Goal: Transaction & Acquisition: Download file/media

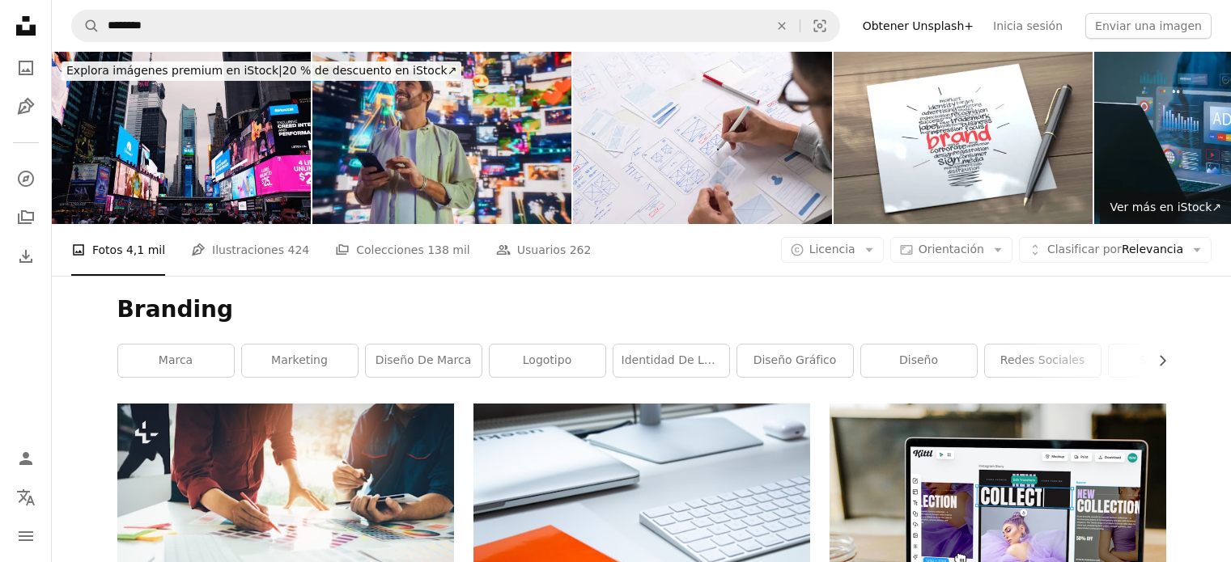
scroll to position [324, 0]
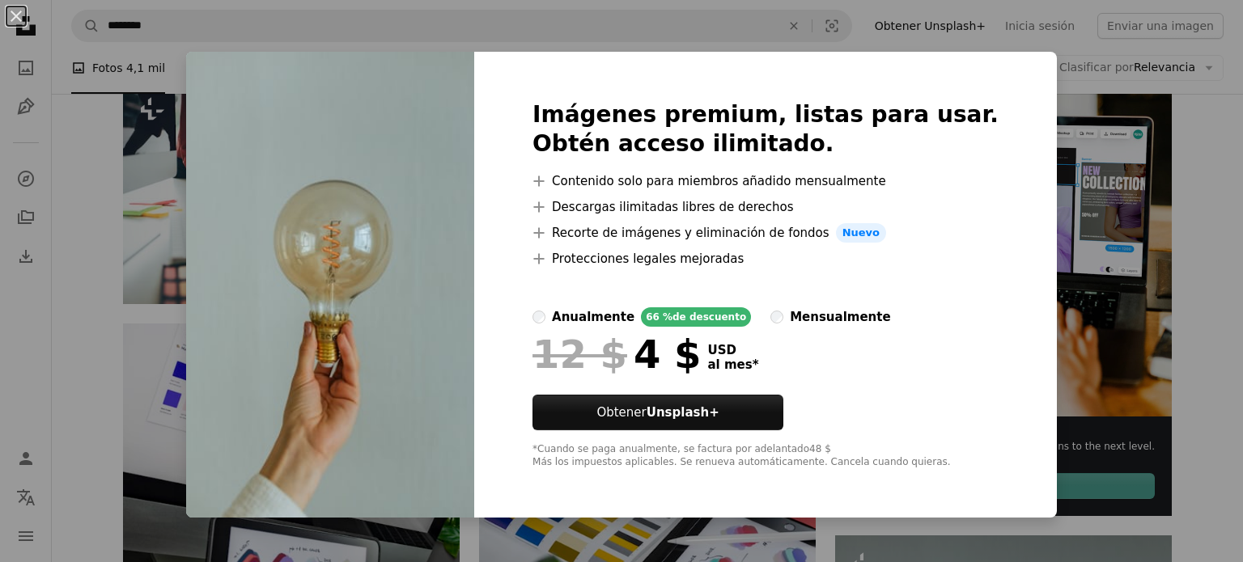
click at [1140, 302] on div "An X shape Imágenes premium, listas para usar. Obtén acceso ilimitado. A plus s…" at bounding box center [621, 281] width 1243 height 562
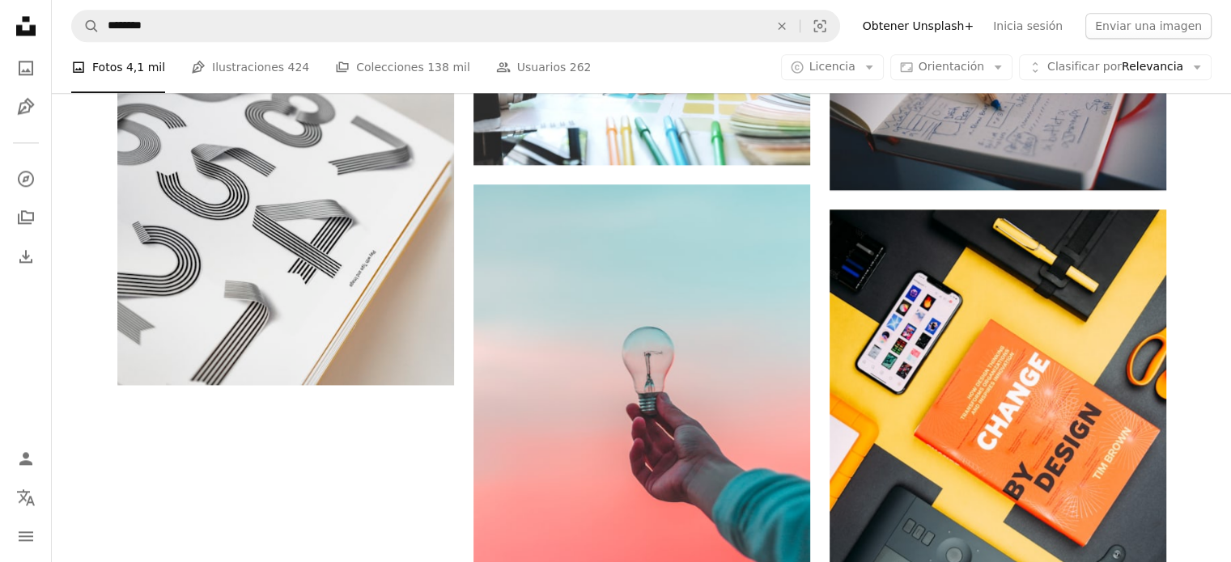
scroll to position [2185, 0]
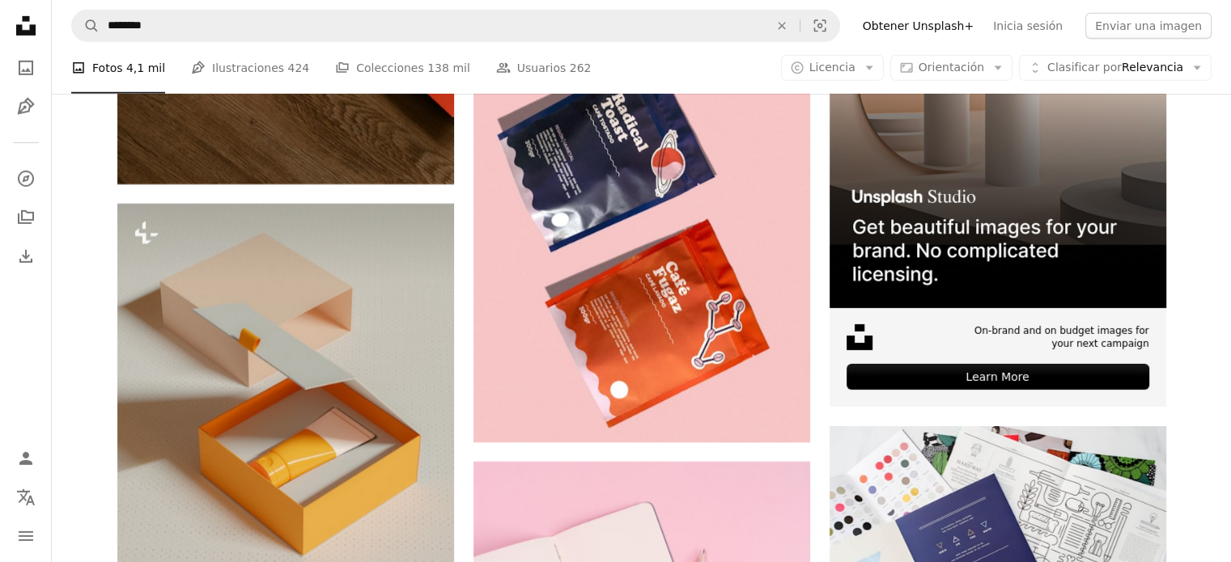
scroll to position [5179, 0]
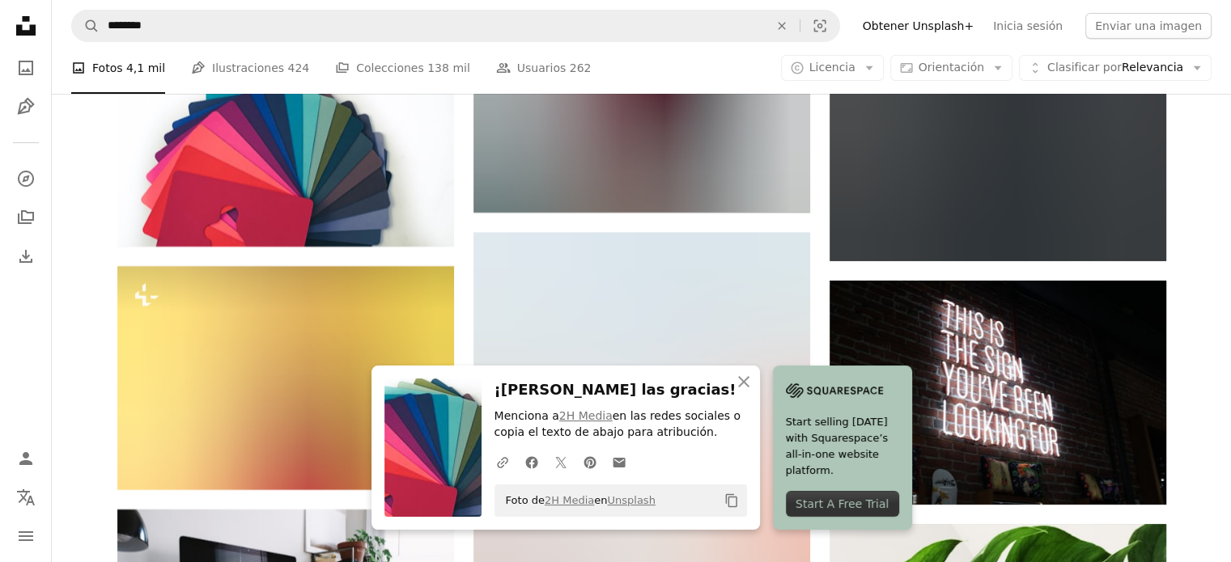
scroll to position [6069, 0]
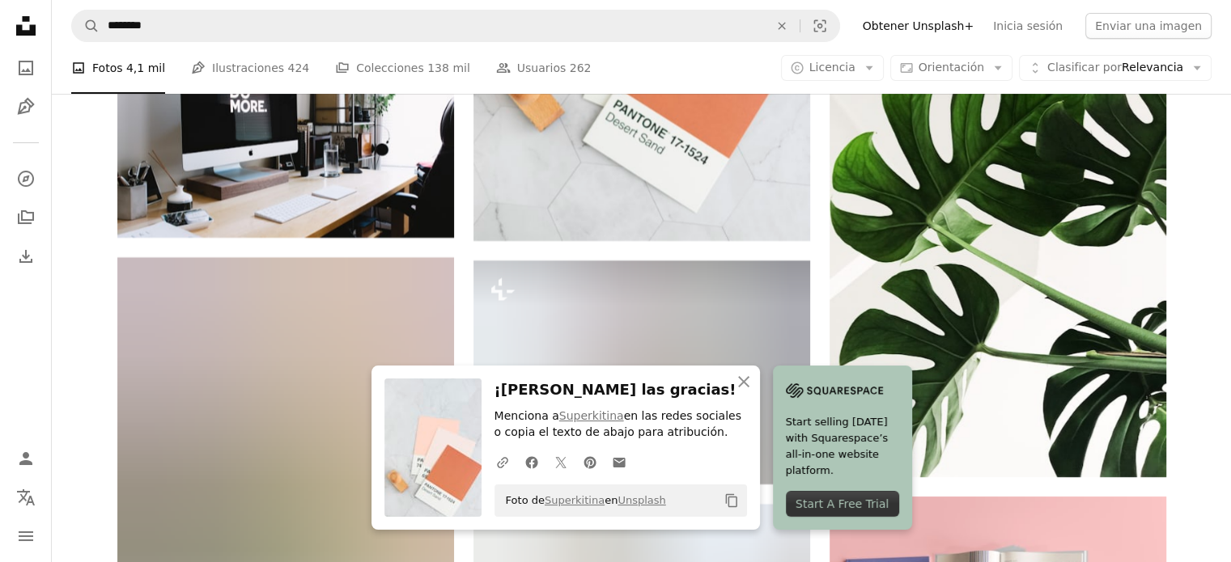
scroll to position [6474, 0]
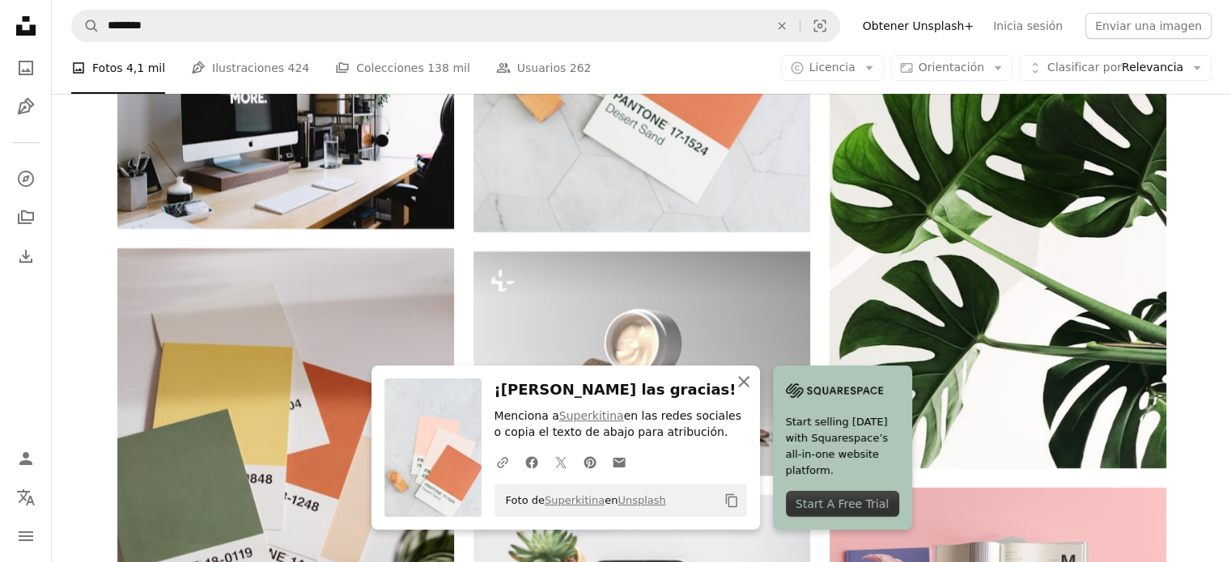
click at [749, 381] on icon "button" at bounding box center [743, 381] width 11 height 11
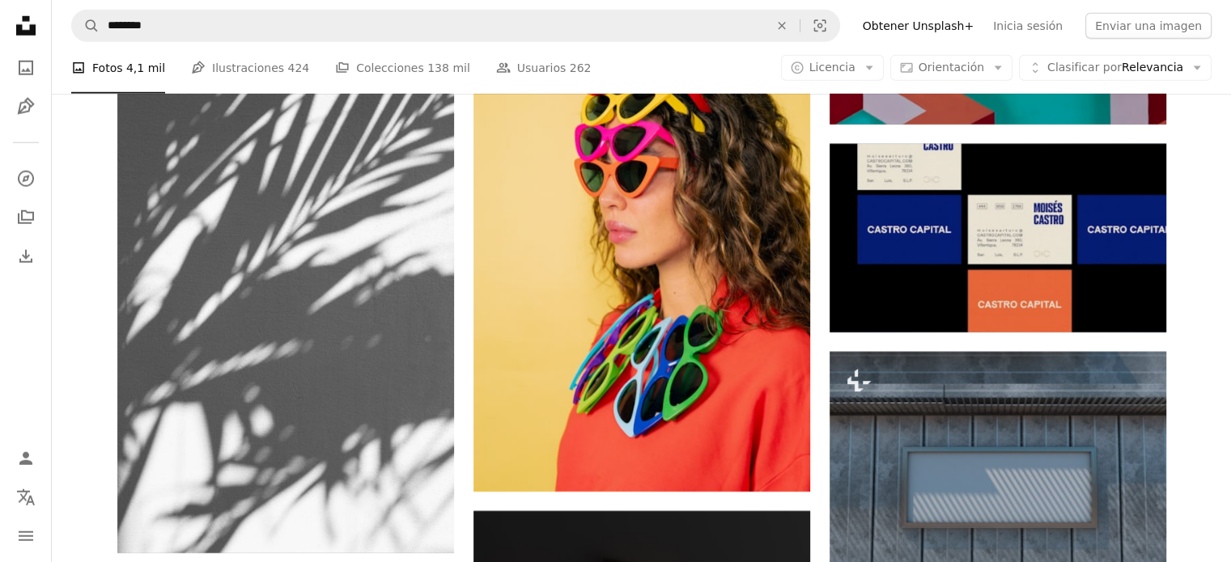
scroll to position [10682, 0]
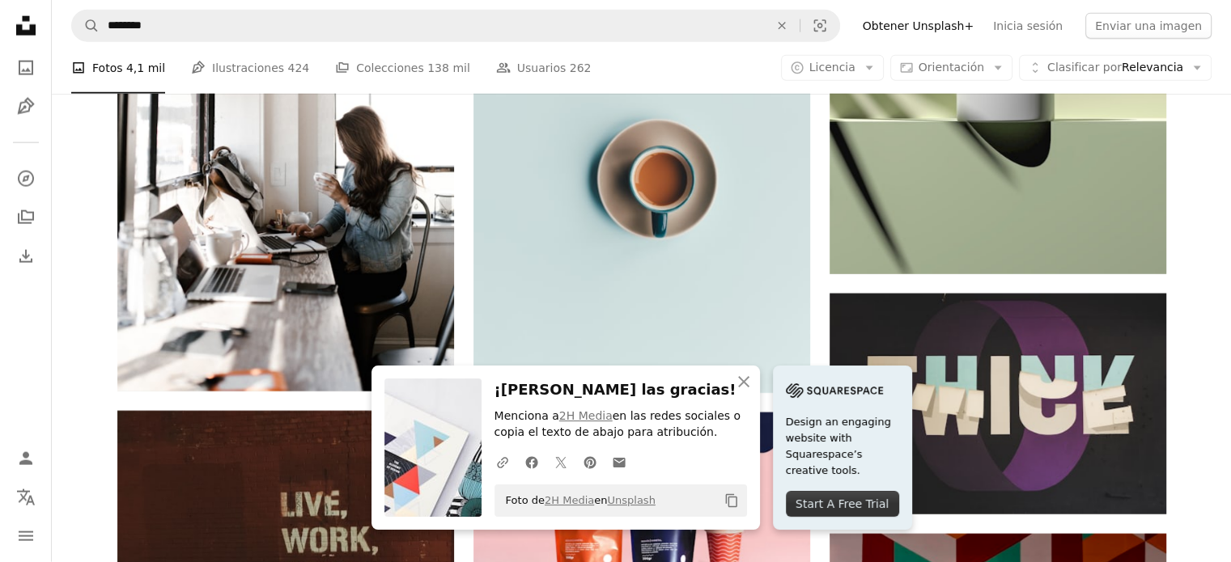
scroll to position [10034, 0]
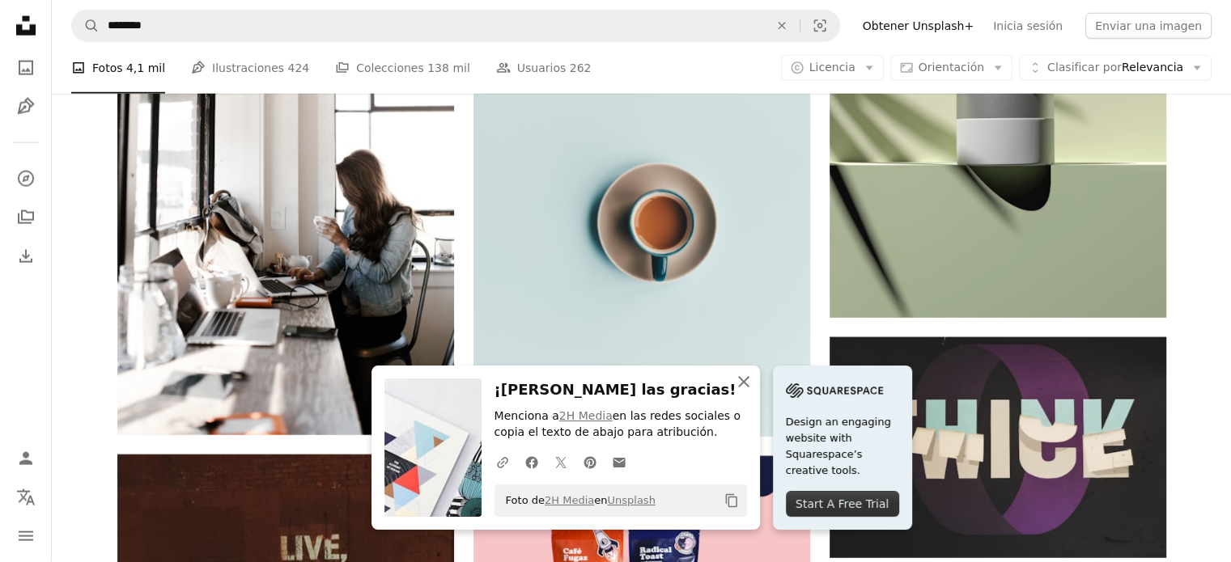
click at [753, 379] on icon "An X shape" at bounding box center [743, 381] width 19 height 19
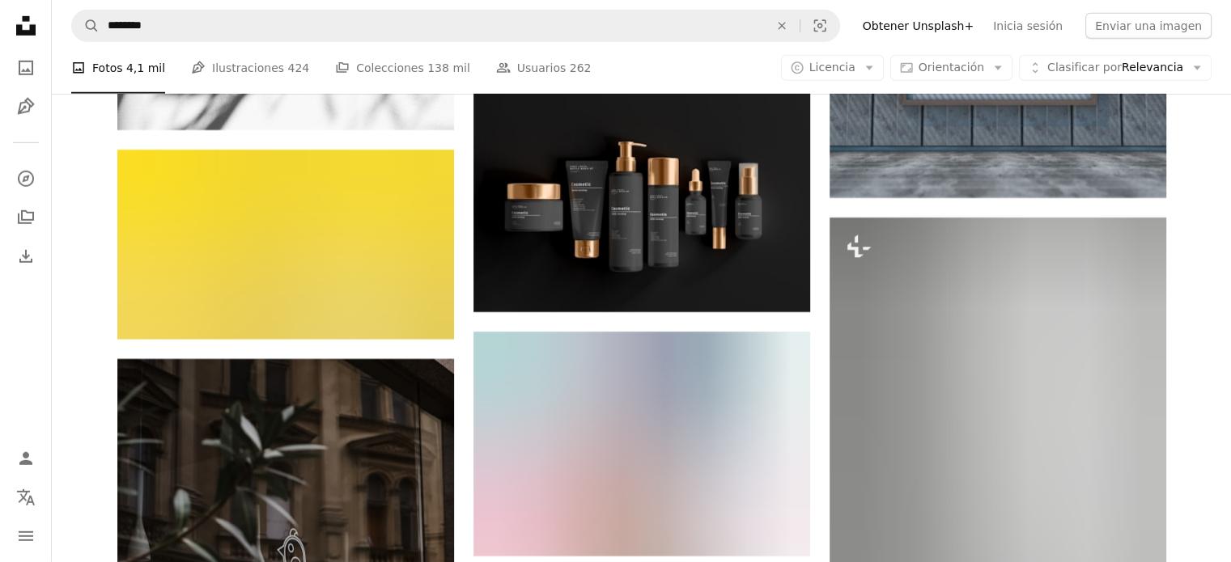
scroll to position [11167, 0]
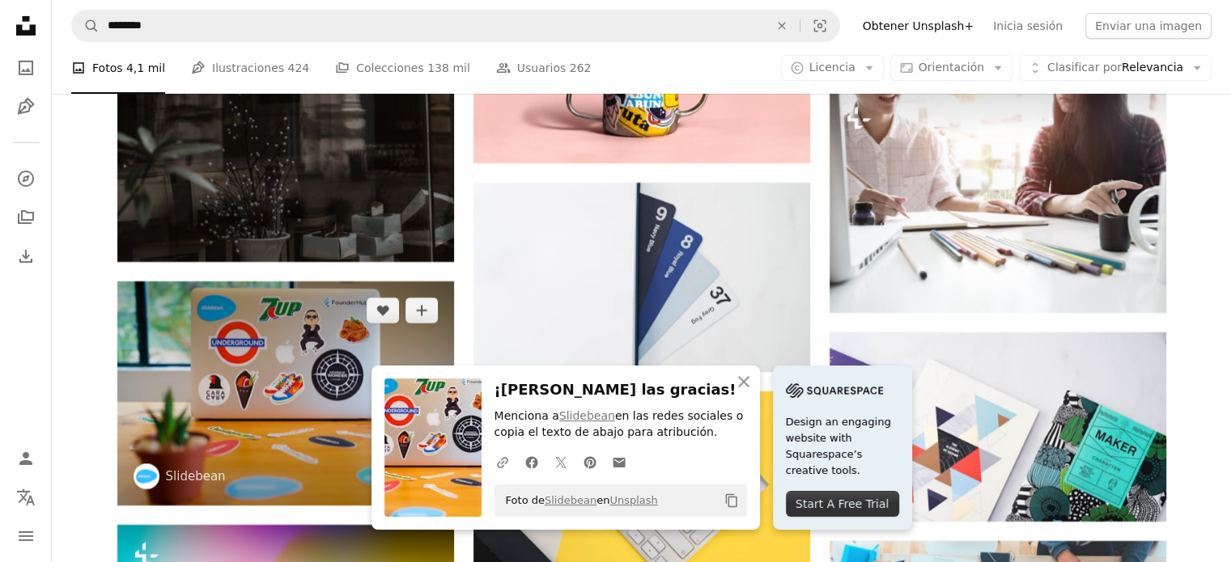
scroll to position [11821, 0]
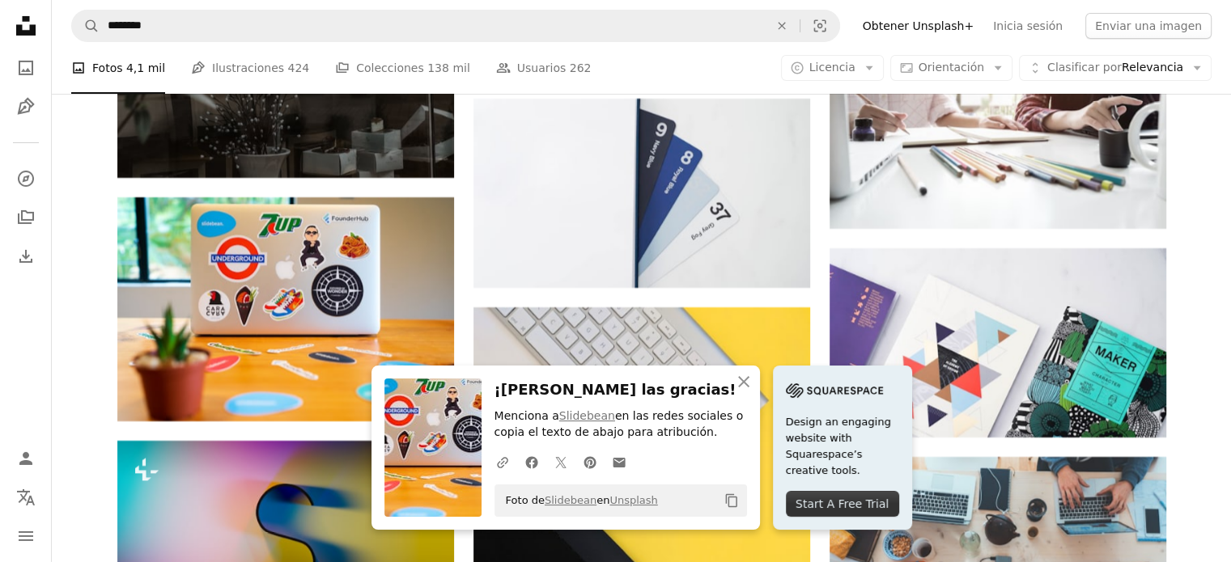
click at [31, 18] on icon "Unsplash logo Página de inicio de Unsplash" at bounding box center [26, 26] width 32 height 32
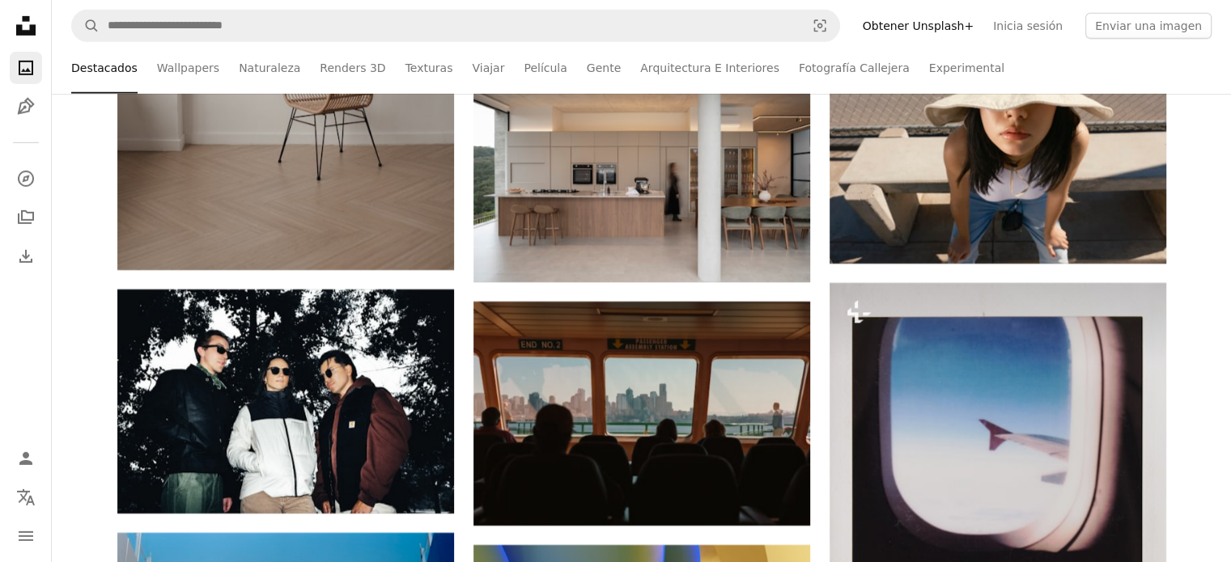
scroll to position [5422, 0]
